Goal: Task Accomplishment & Management: Complete application form

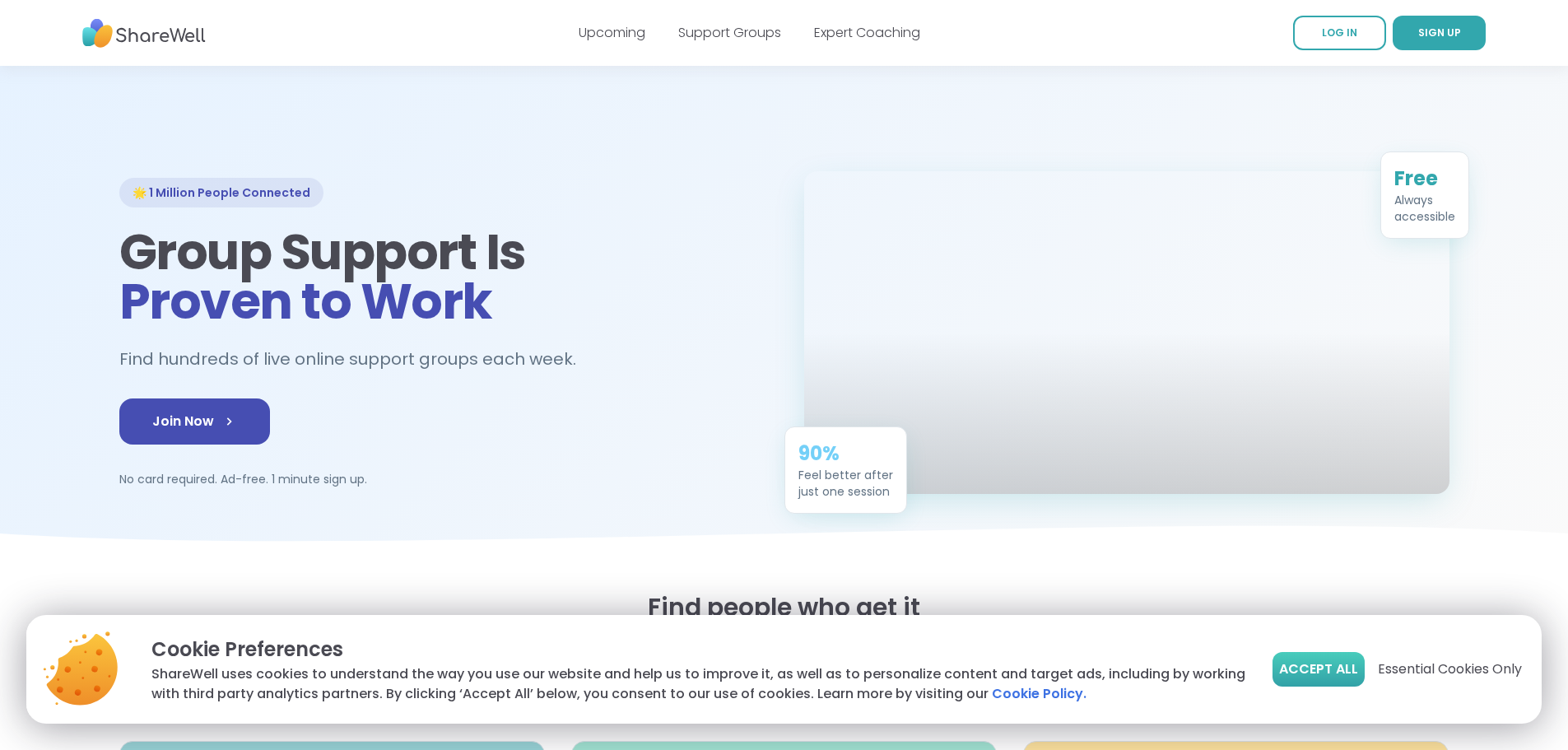
click at [1323, 663] on span "Accept All" at bounding box center [1318, 669] width 79 height 20
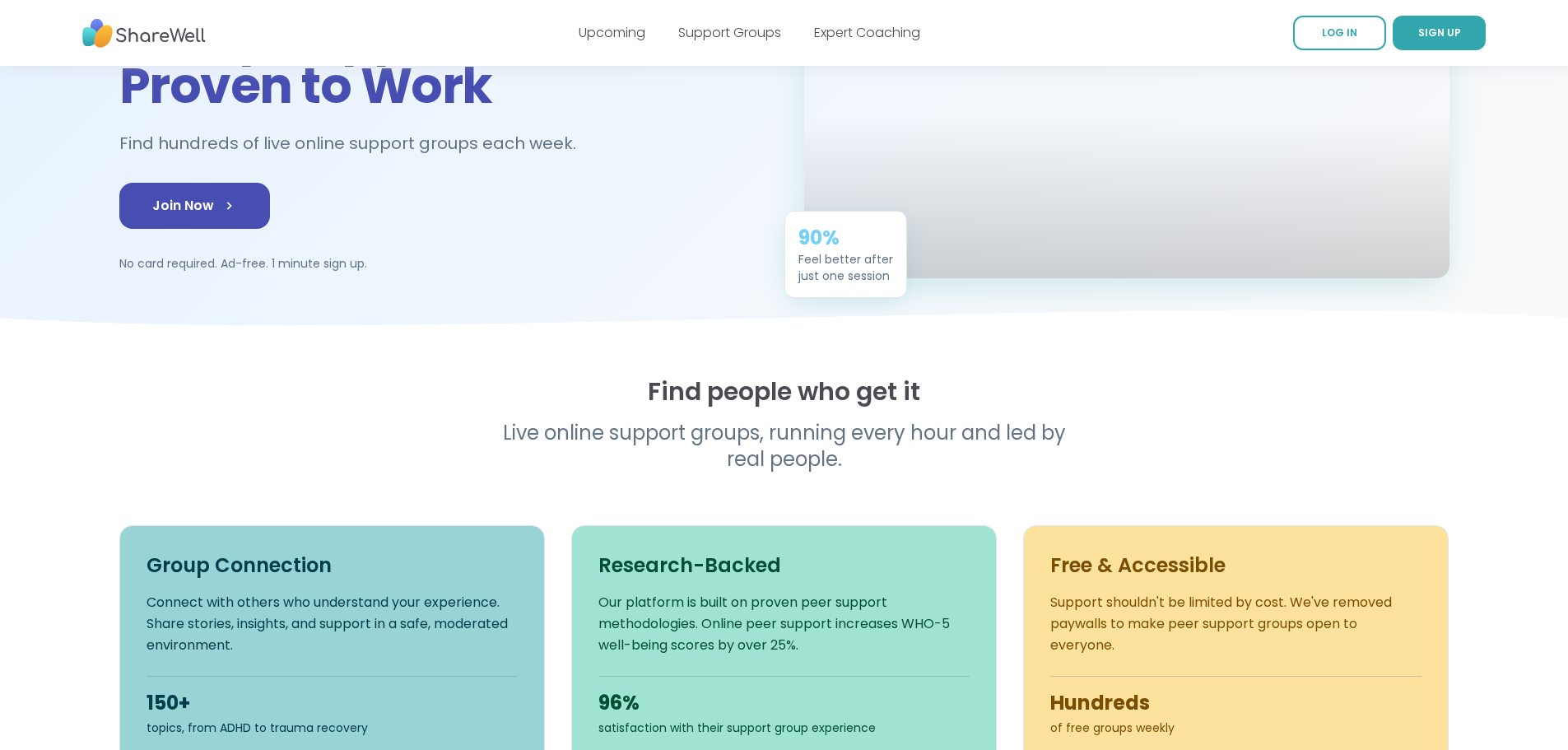
scroll to position [247, 0]
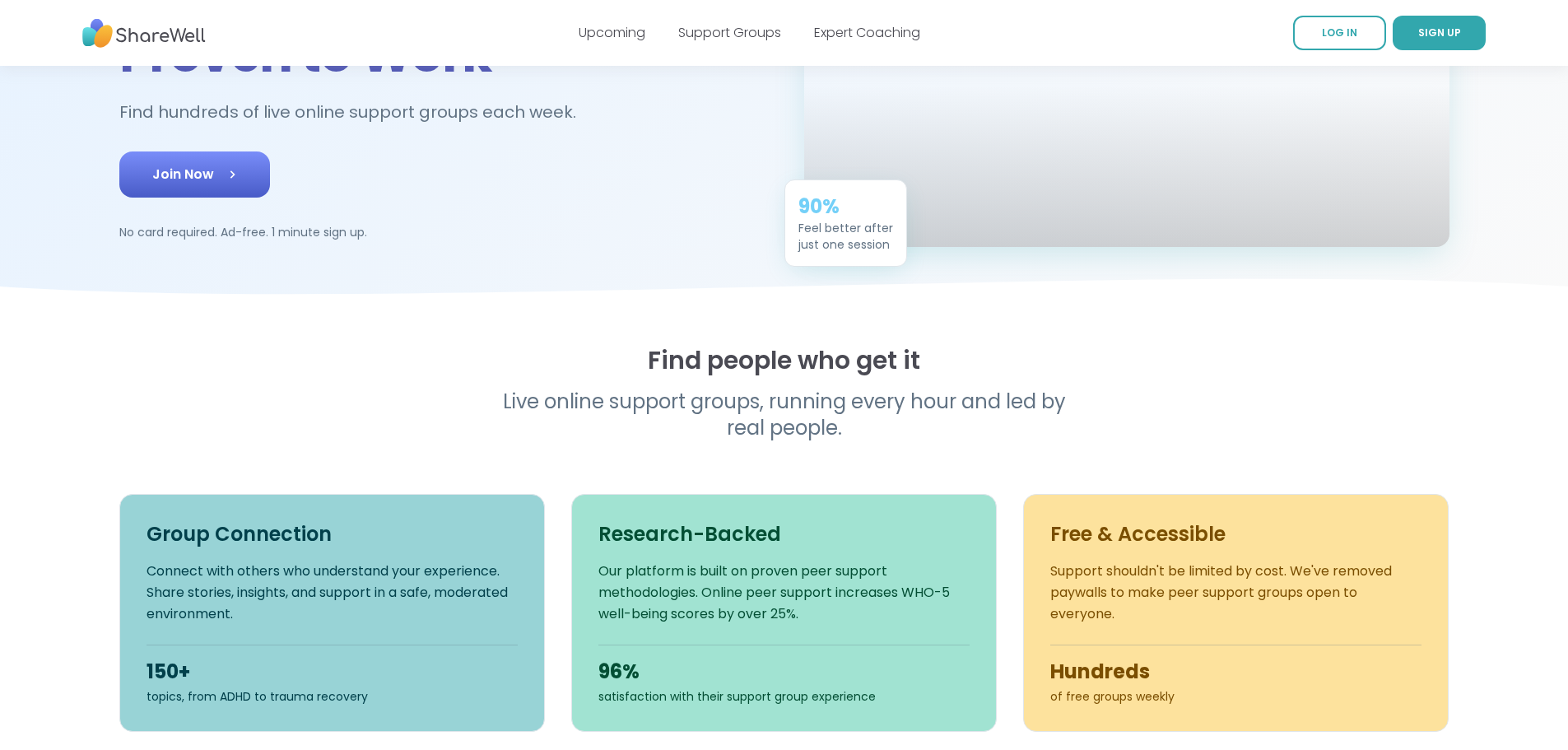
click at [152, 184] on span "Join Now" at bounding box center [194, 175] width 85 height 20
